Goal: Information Seeking & Learning: Learn about a topic

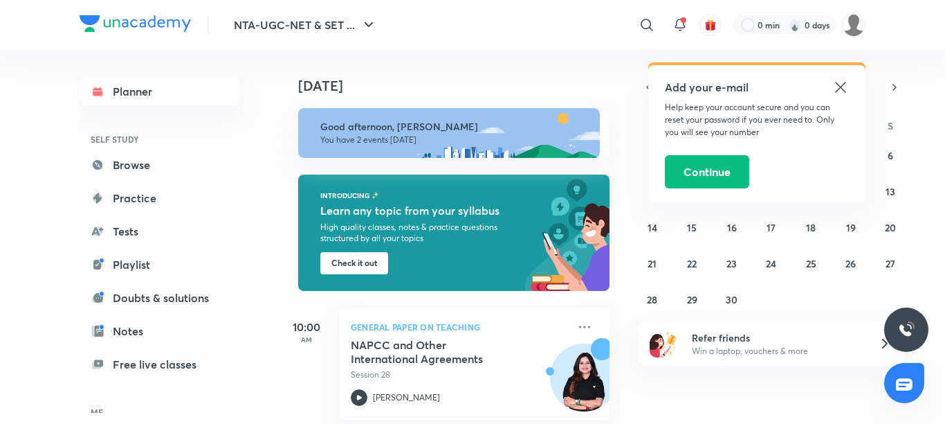
click at [839, 89] on icon at bounding box center [840, 87] width 10 height 10
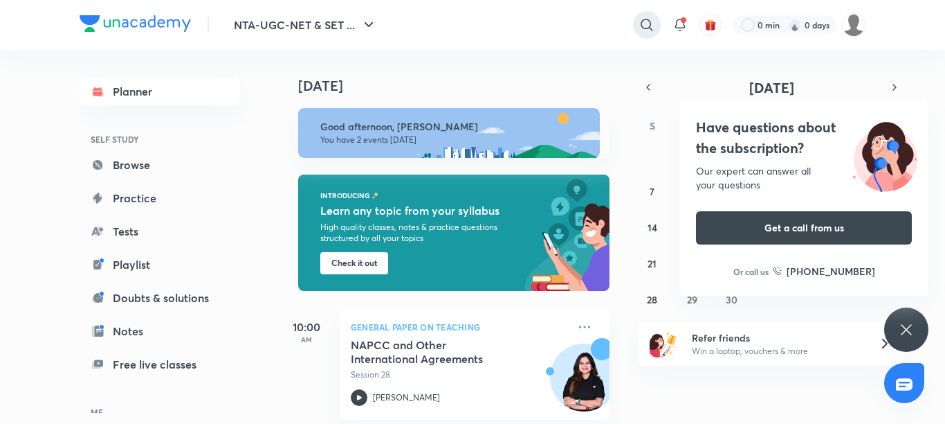
click at [646, 19] on icon at bounding box center [647, 25] width 12 height 12
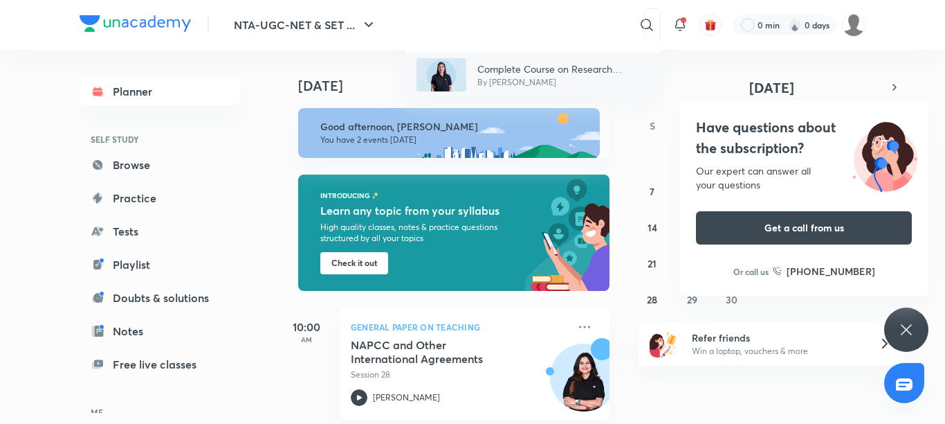
click at [554, 72] on p "Complete Course on Research Methodology - NET/SET/GATE & Clinical Psychology" at bounding box center [564, 69] width 172 height 15
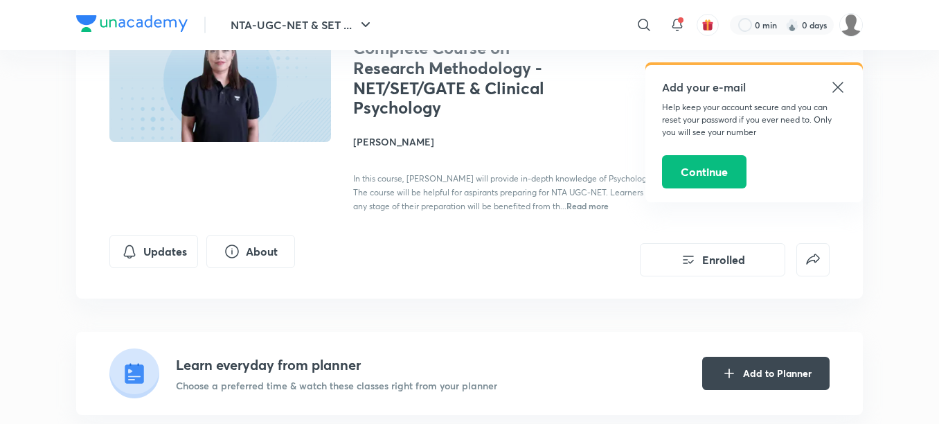
scroll to position [151, 0]
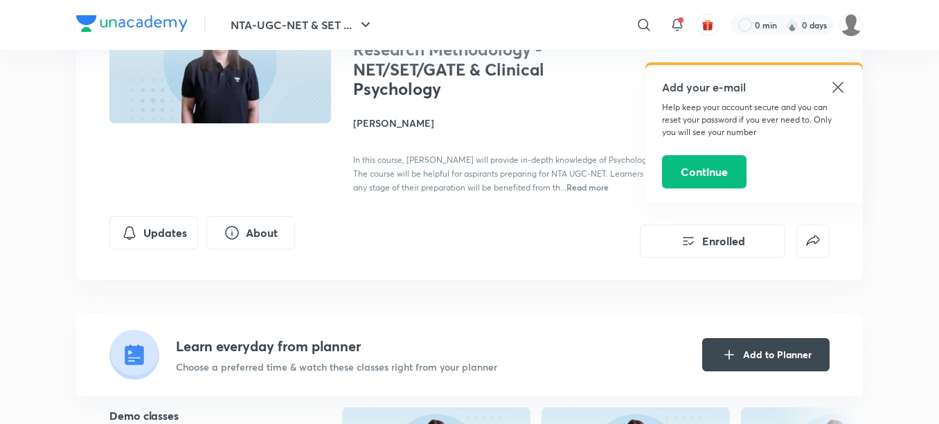
click at [838, 92] on icon at bounding box center [837, 87] width 17 height 17
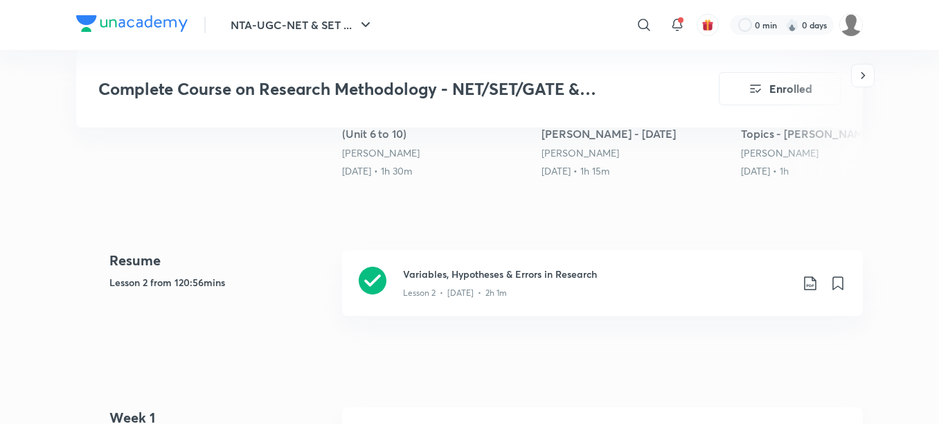
scroll to position [572, 0]
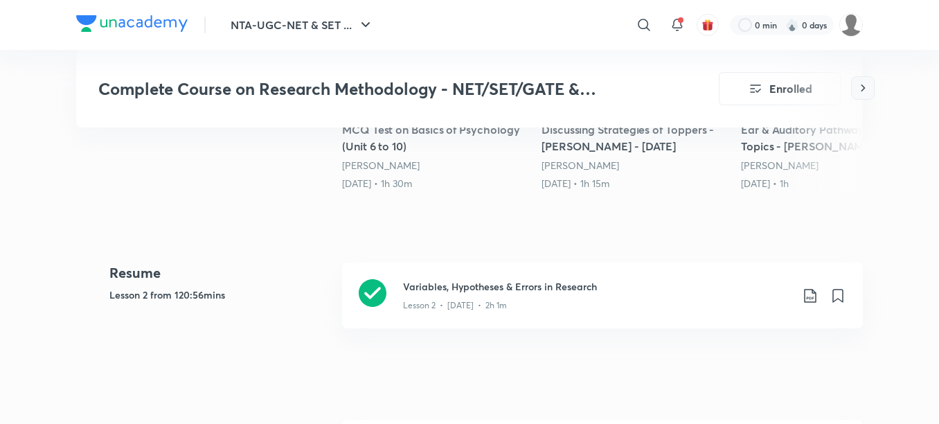
click at [866, 84] on icon "button" at bounding box center [862, 88] width 14 height 14
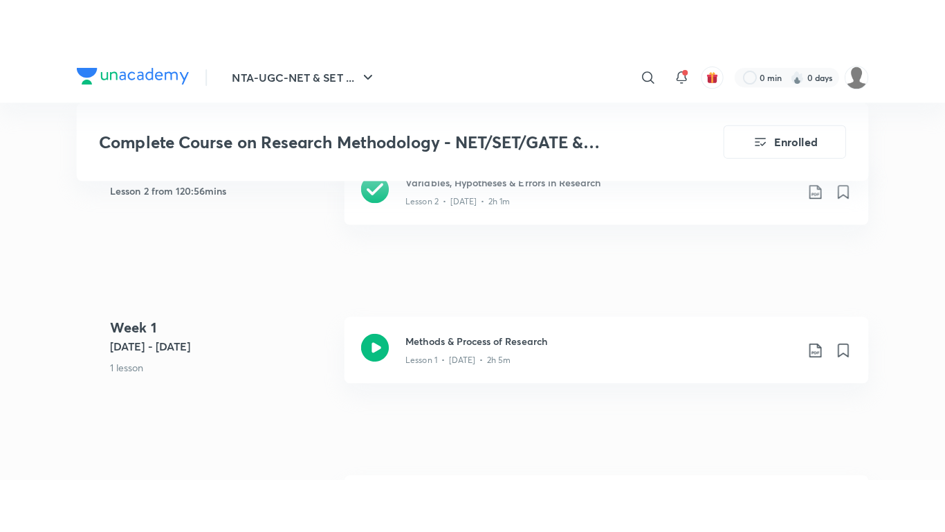
scroll to position [736, 0]
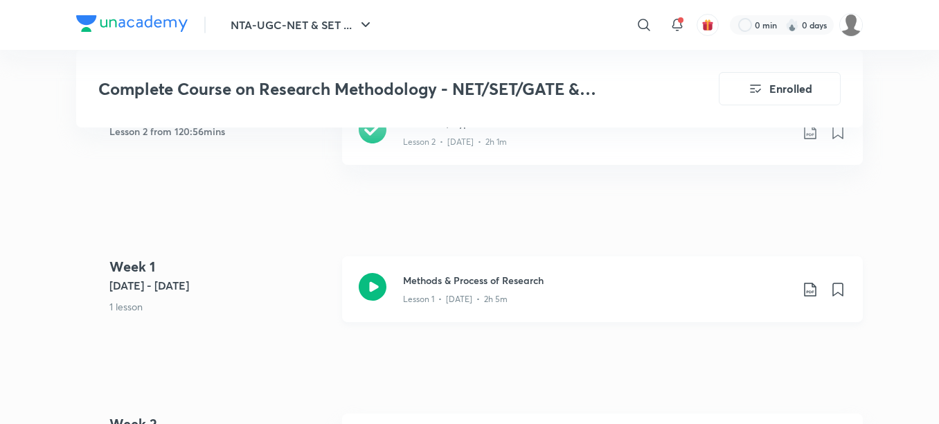
click at [481, 275] on h3 "Methods & Process of Research" at bounding box center [597, 280] width 388 height 15
